Goal: Task Accomplishment & Management: Manage account settings

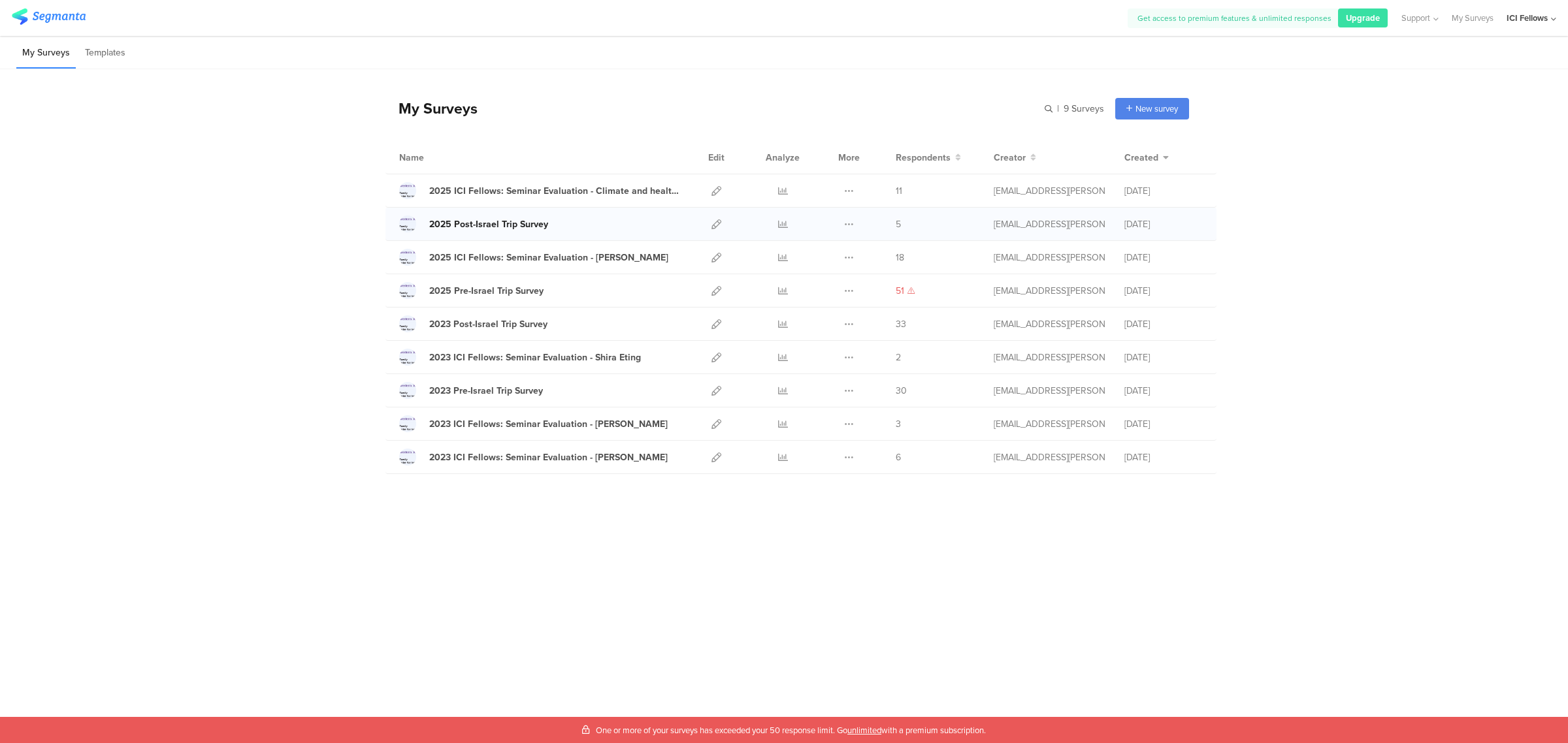
click at [510, 230] on div "2025 Post-Israel Trip Survey" at bounding box center [489, 224] width 119 height 13
click at [784, 224] on icon at bounding box center [783, 224] width 10 height 10
click at [714, 226] on icon at bounding box center [716, 224] width 10 height 10
click at [781, 224] on icon at bounding box center [783, 224] width 10 height 10
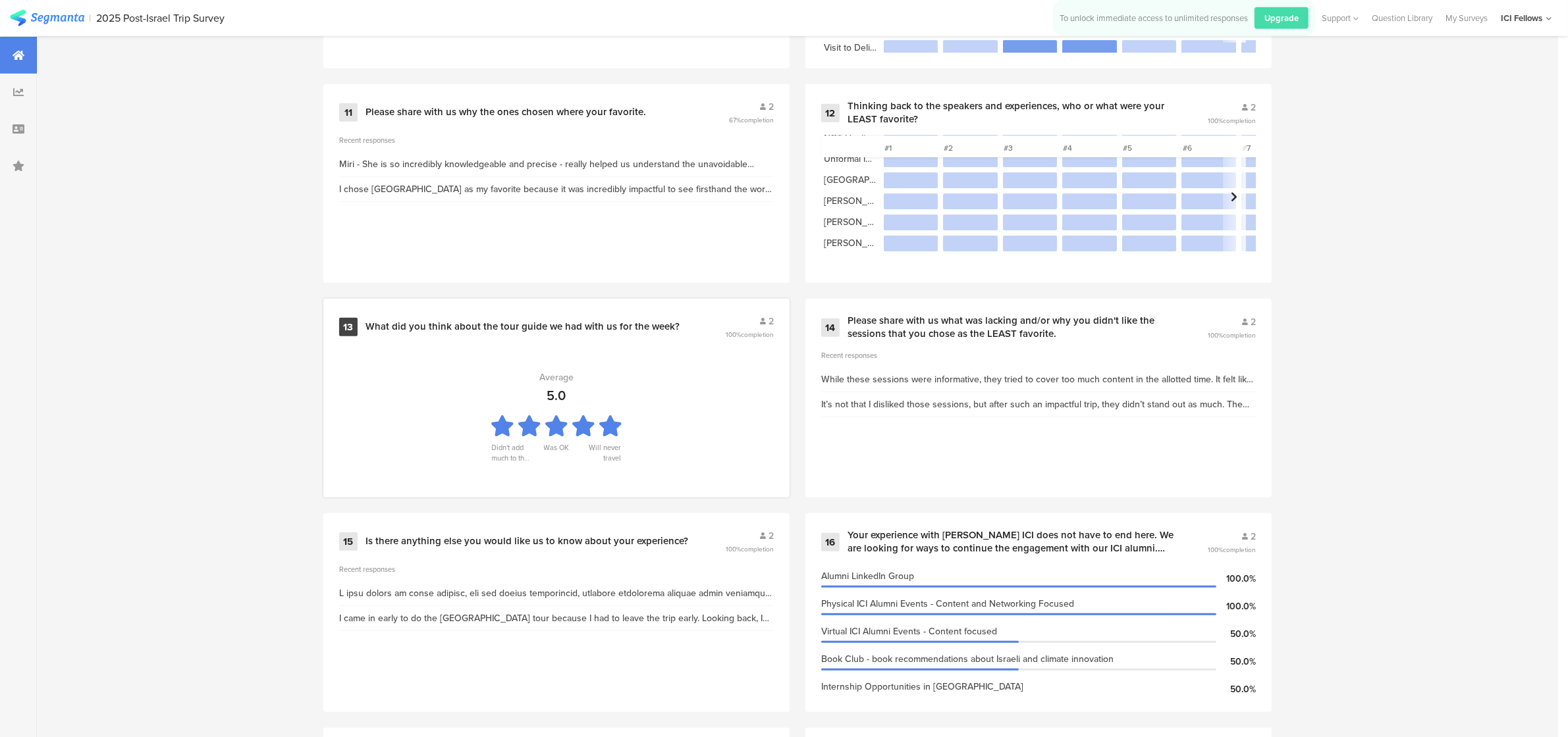
scroll to position [1645, 0]
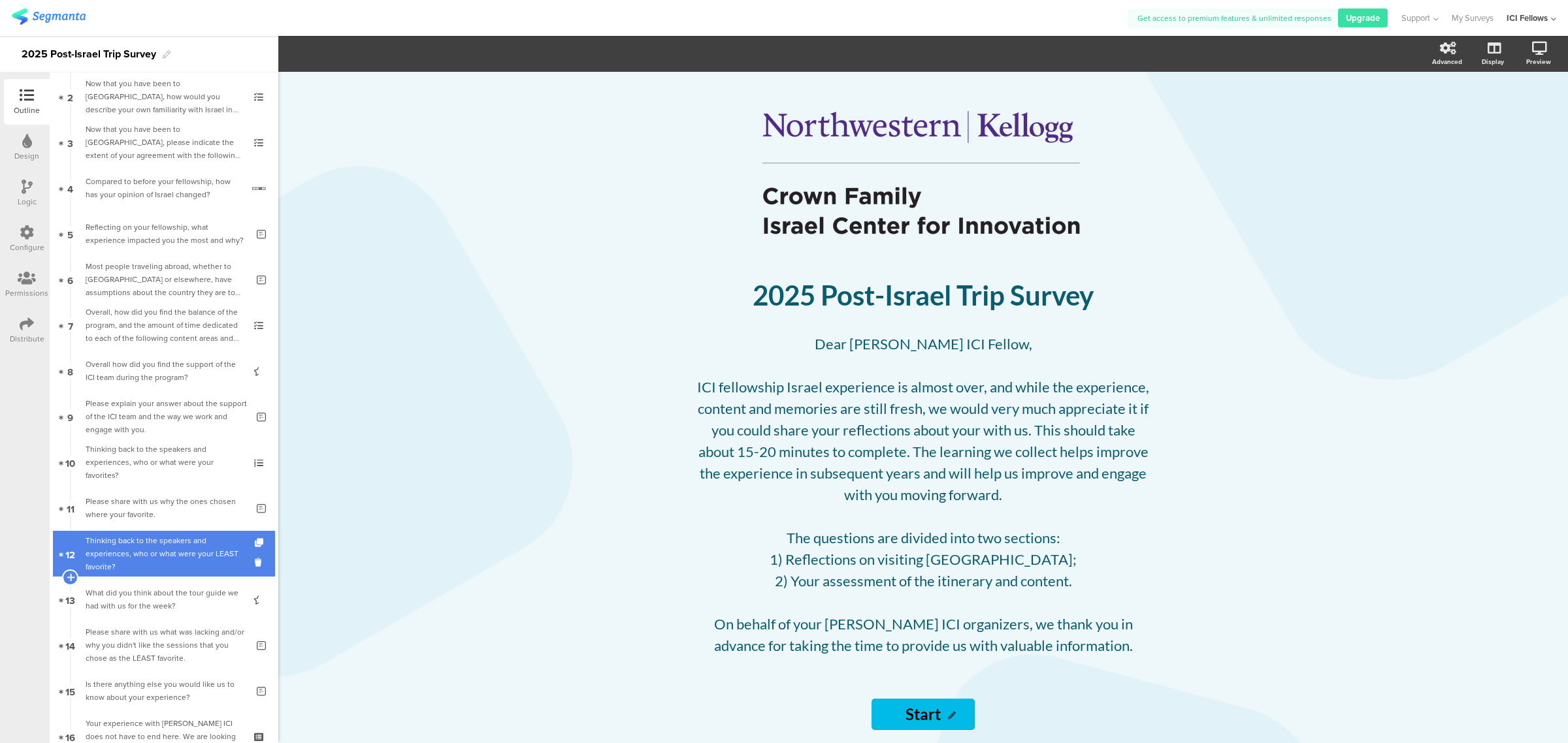
scroll to position [136, 0]
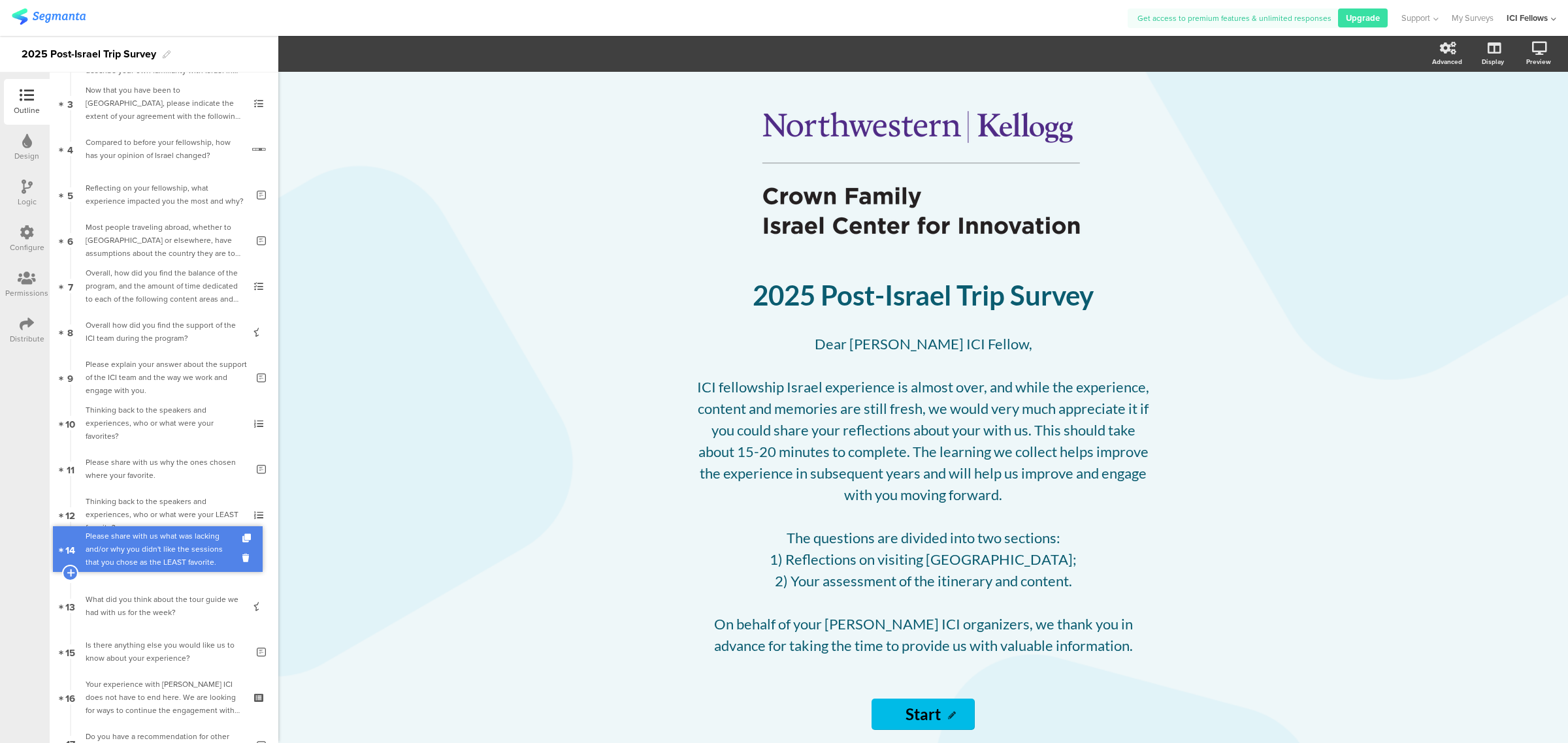
drag, startPoint x: 119, startPoint y: 604, endPoint x: 123, endPoint y: 547, distance: 57.1
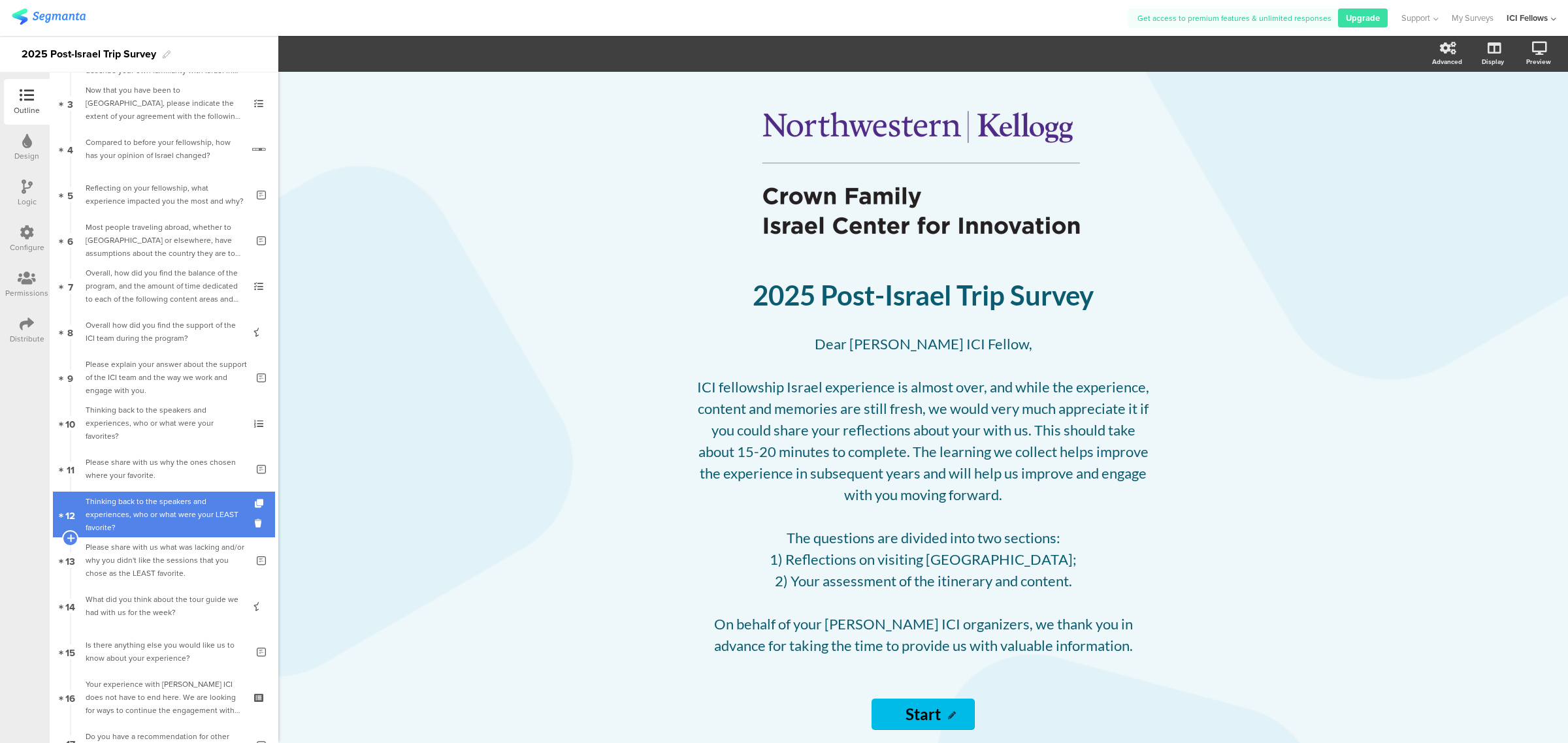
click at [127, 515] on div "Thinking back to the speakers and experiences, who or what were your LEAST favo…" at bounding box center [163, 514] width 156 height 39
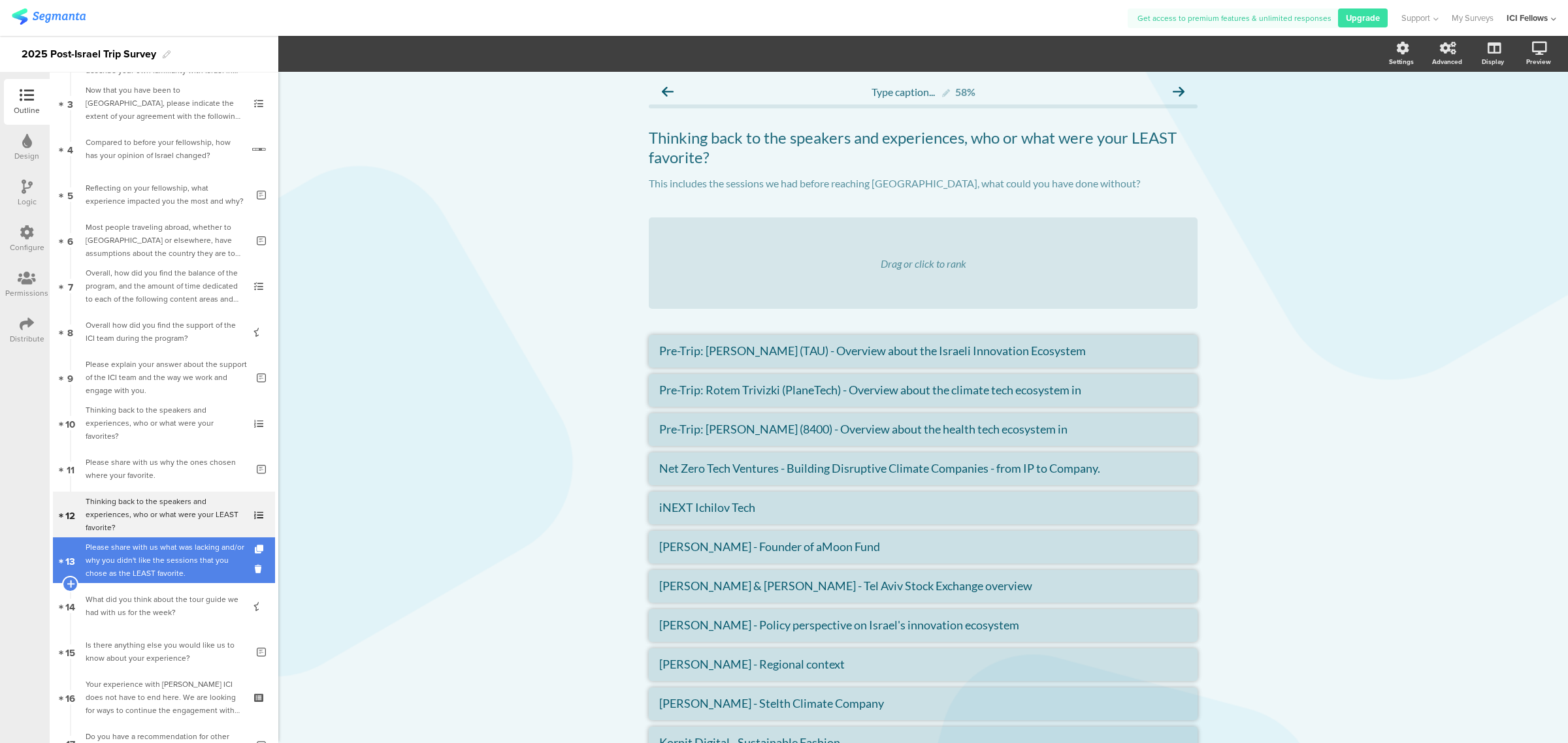
click at [136, 564] on div "Please share with us what was lacking and/or why you didn't like the sessions t…" at bounding box center [166, 560] width 161 height 39
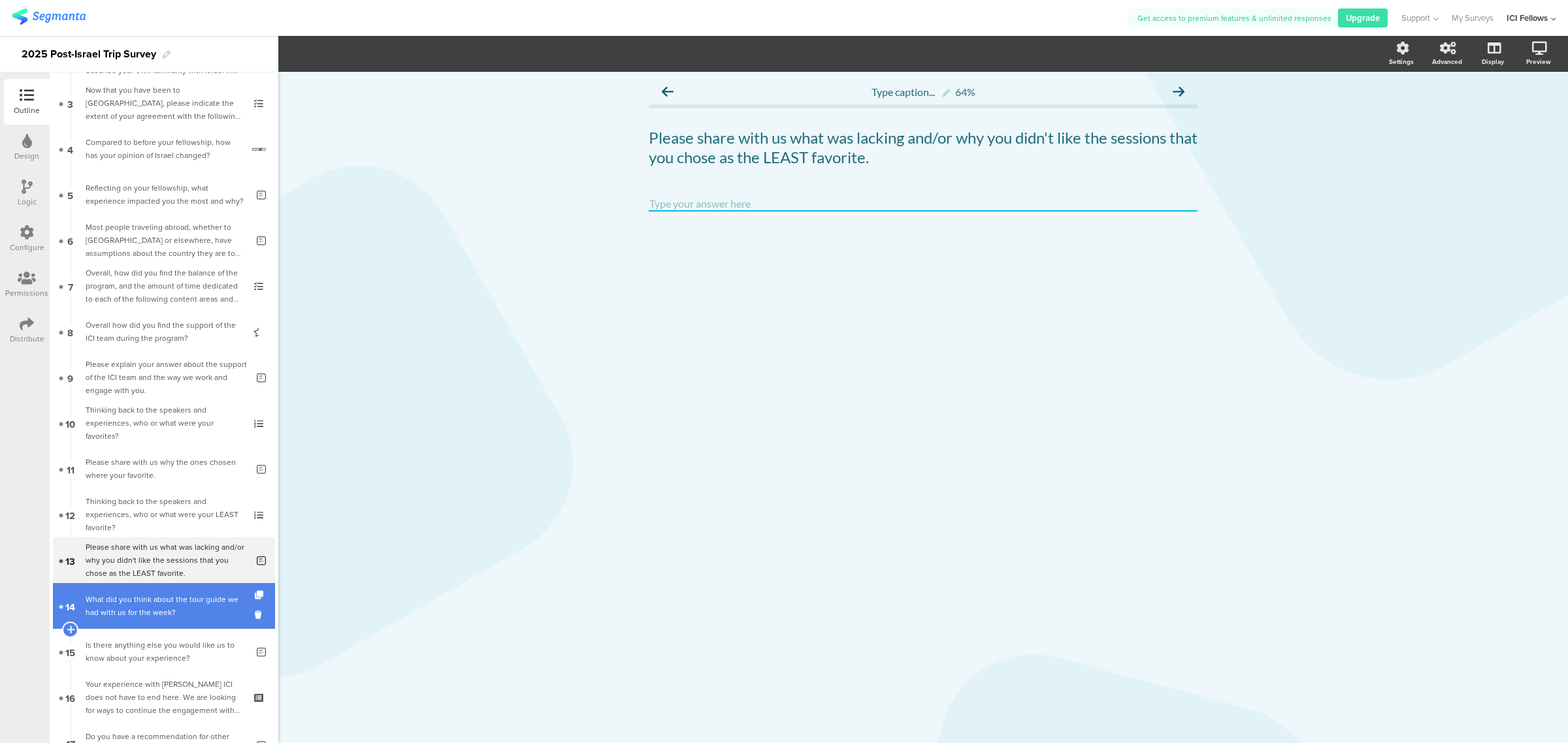
click at [123, 609] on div "What did you think about the tour guide we had with us for the week?" at bounding box center [163, 606] width 156 height 26
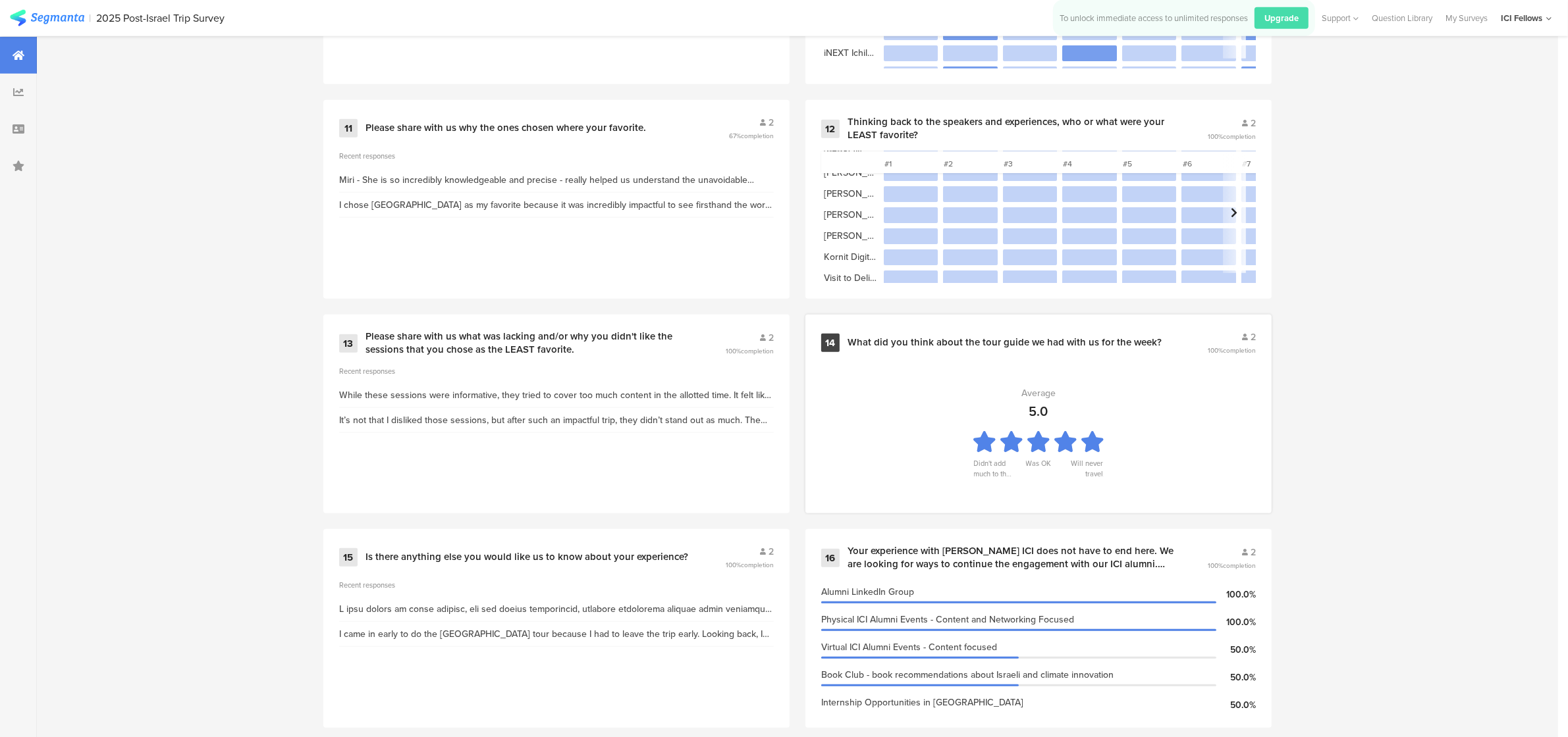
scroll to position [1645, 0]
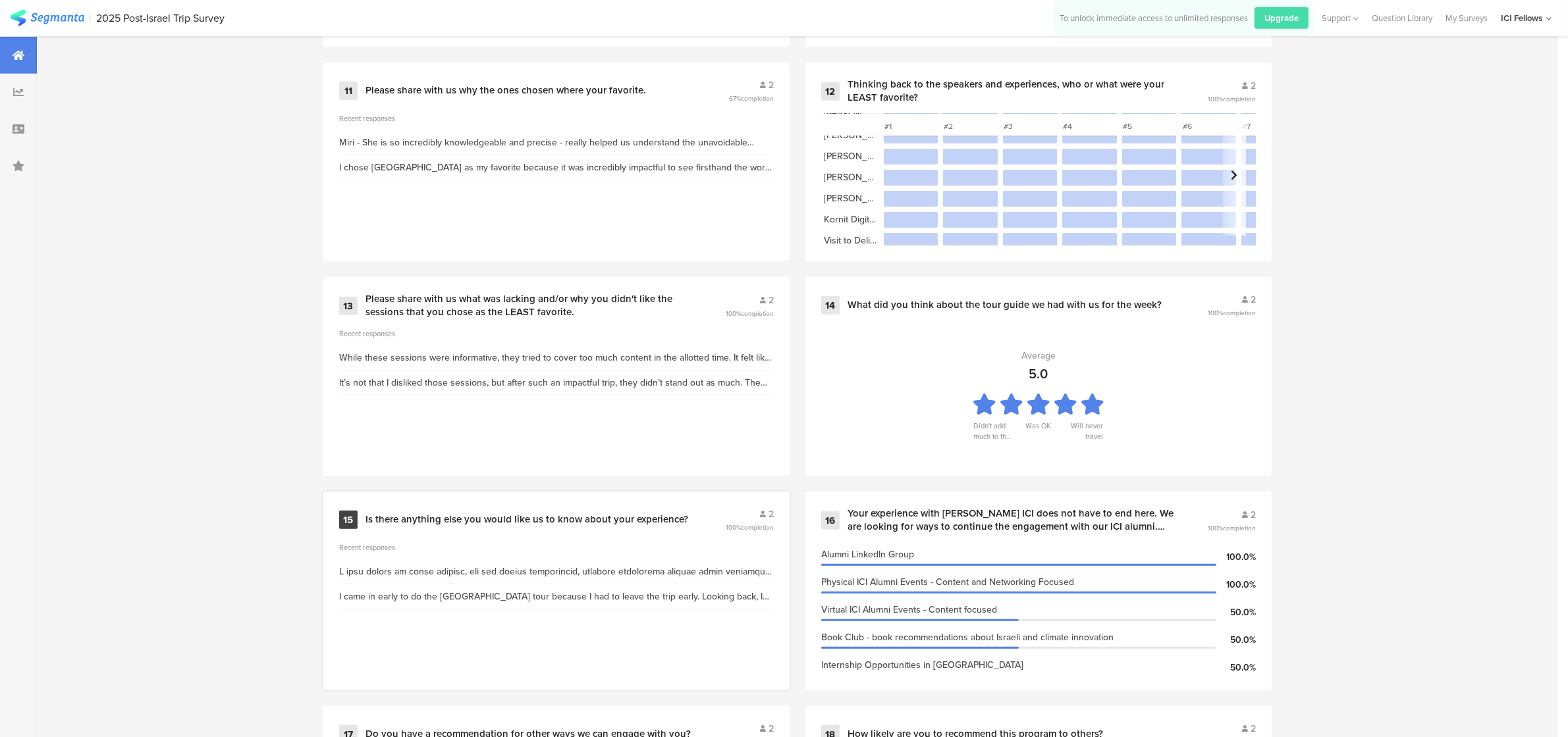
click at [624, 568] on div at bounding box center [556, 572] width 435 height 13
click at [683, 570] on div at bounding box center [556, 572] width 435 height 13
click at [764, 568] on div at bounding box center [556, 572] width 435 height 13
click at [627, 524] on div "15 Is there anything else you would like us to know about your experience? 2 10…" at bounding box center [556, 520] width 435 height 25
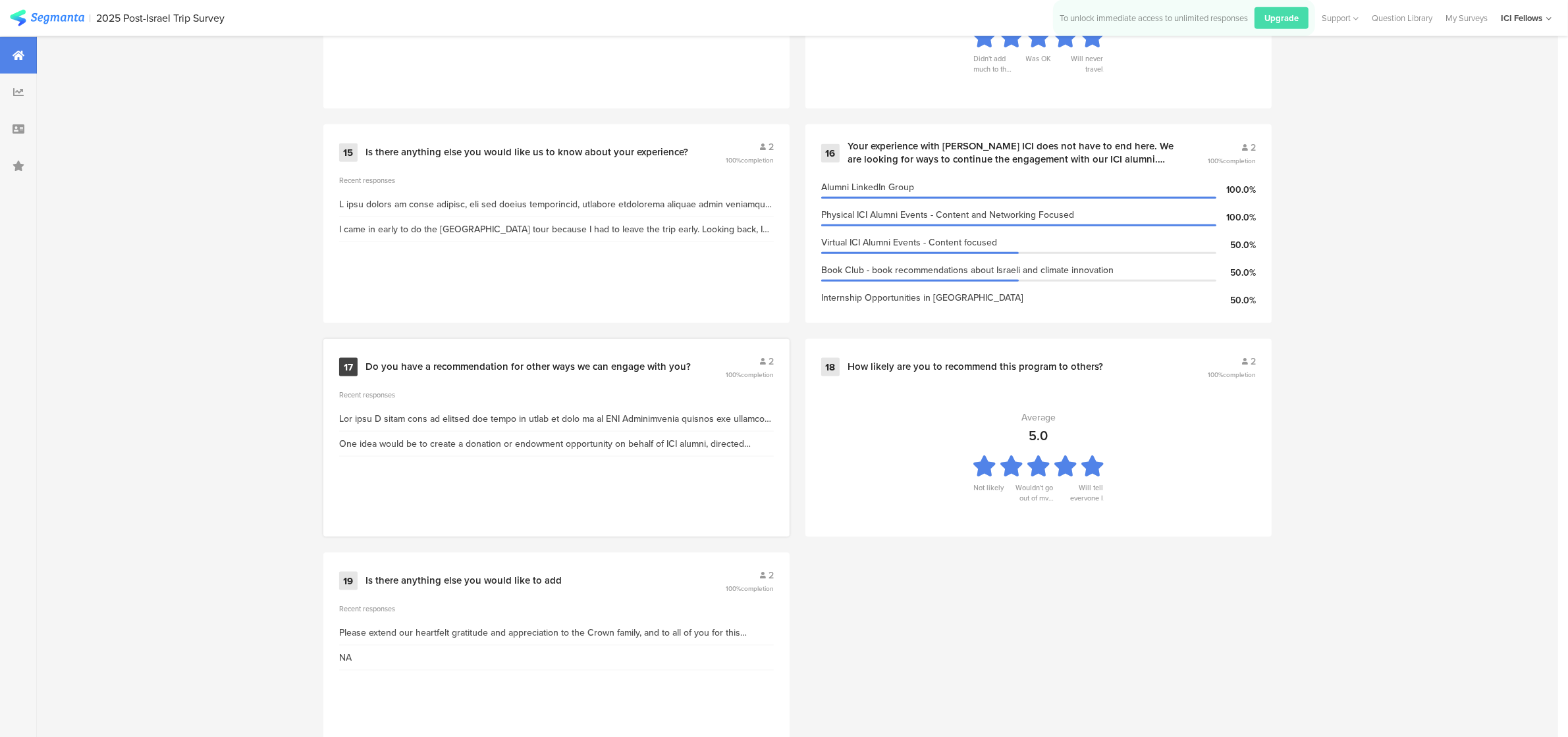
scroll to position [2052, 0]
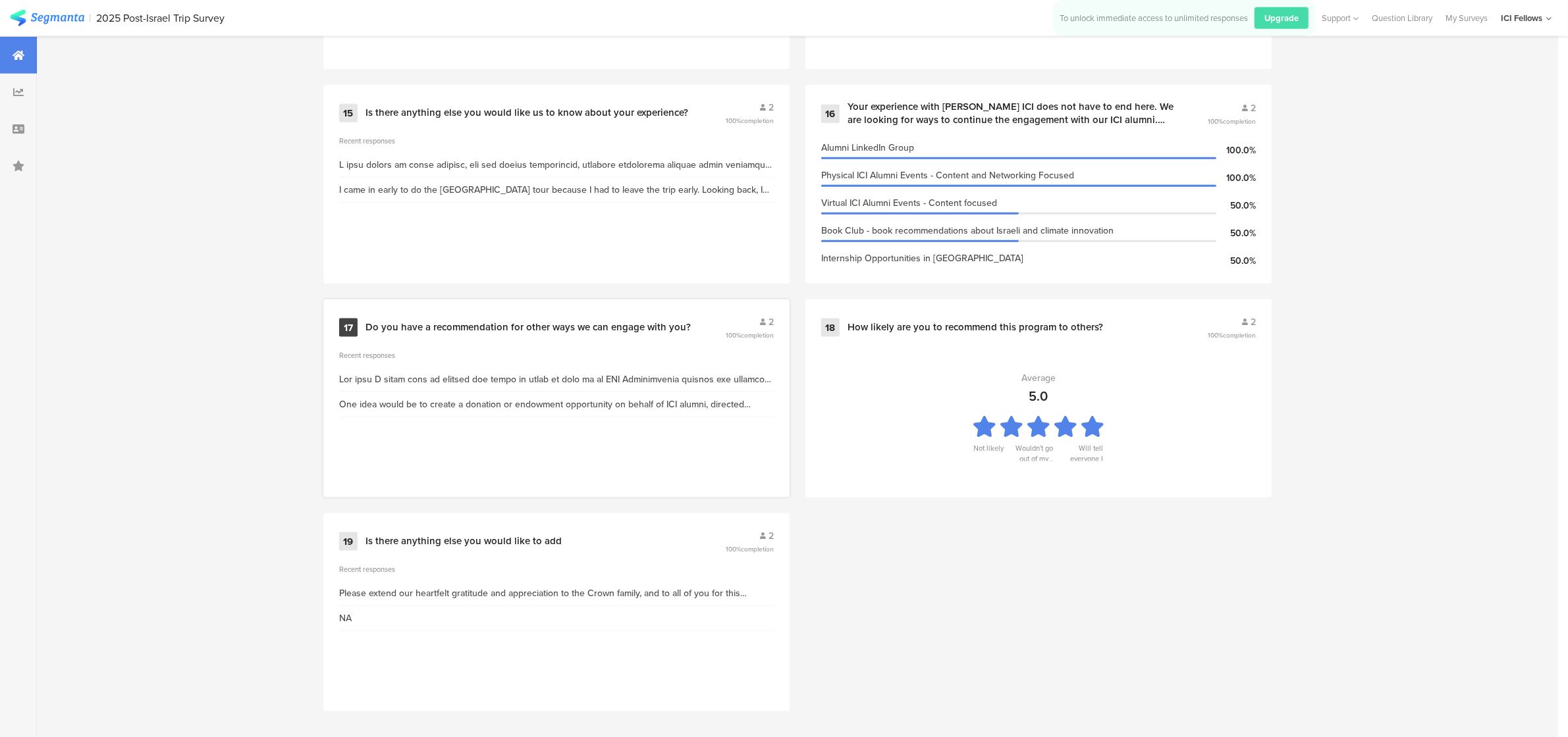
click at [419, 387] on div at bounding box center [556, 379] width 435 height 25
click at [523, 324] on div "Do you have a recommendation for other ways we can engage with you?" at bounding box center [528, 328] width 325 height 13
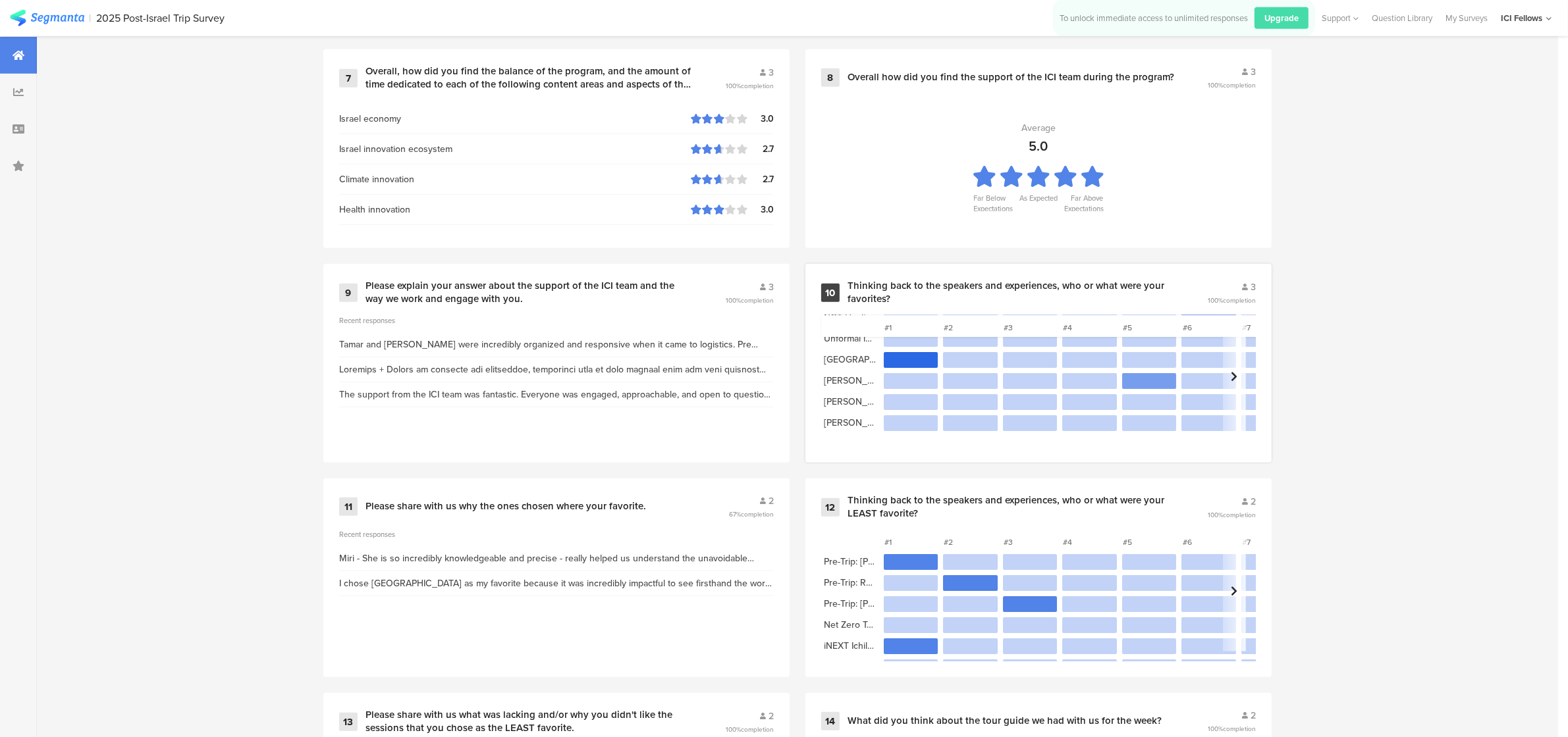
scroll to position [198, 0]
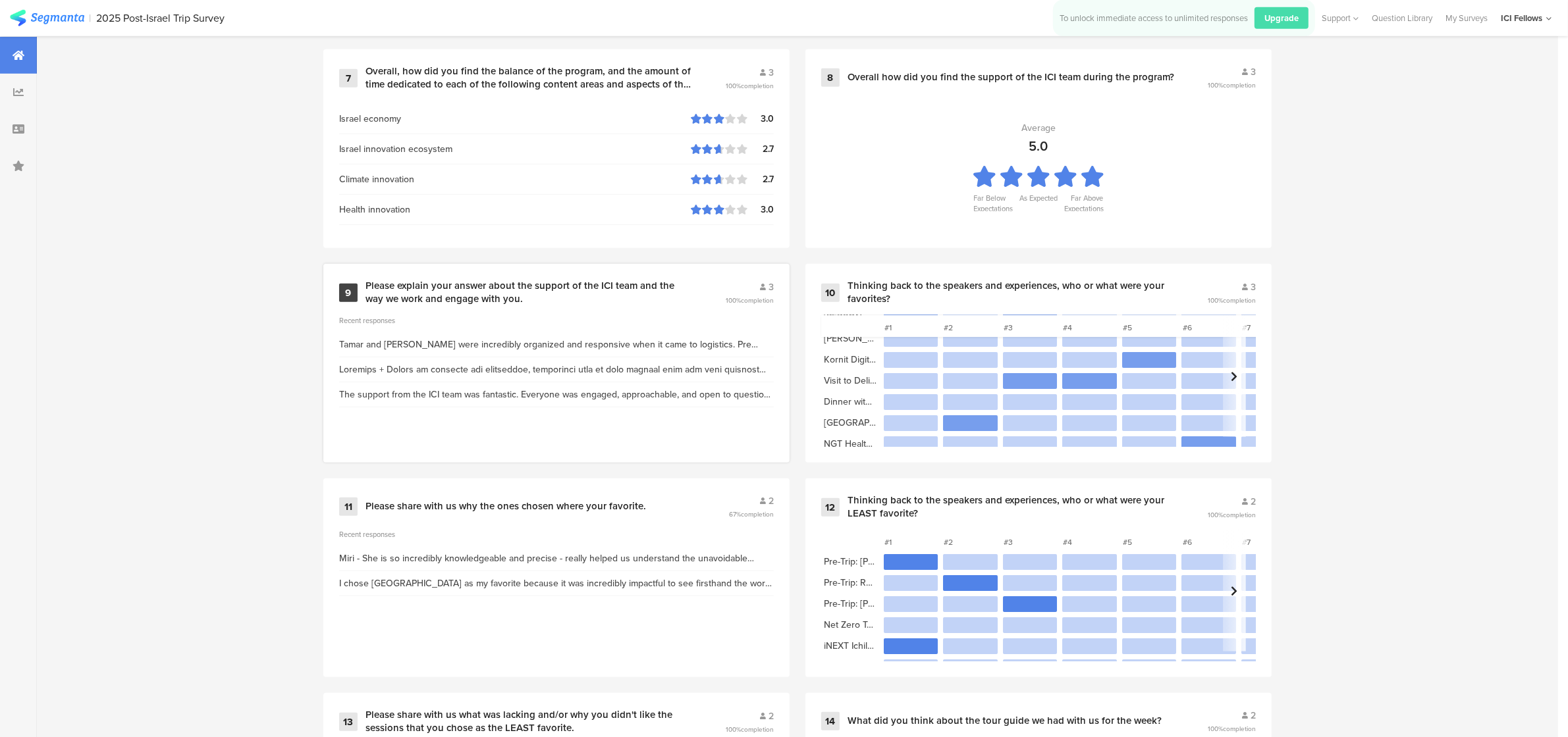
click at [554, 290] on div "Please explain your answer about the support of the ICI team and the way we wor…" at bounding box center [529, 293] width 328 height 26
